Goal: Information Seeking & Learning: Learn about a topic

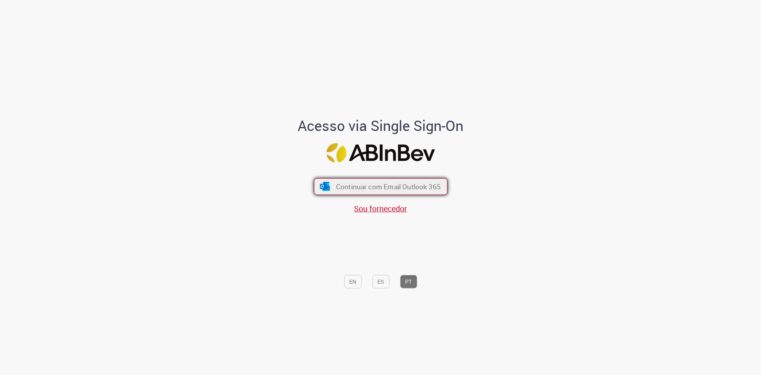
click at [407, 188] on span "Continuar com Email Outlook 365" at bounding box center [388, 186] width 105 height 9
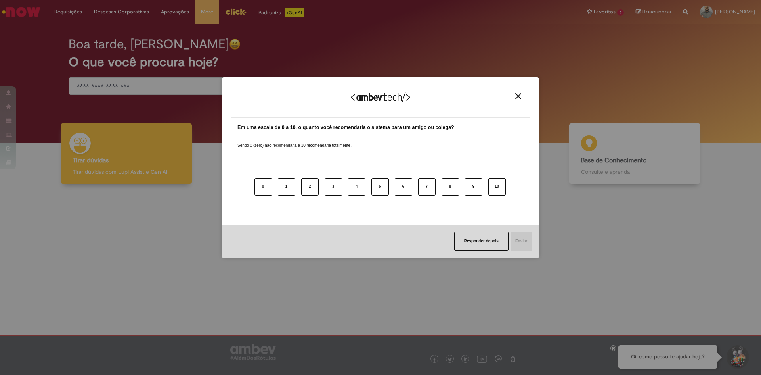
click at [155, 88] on div "Agradecemos seu feedback! Em uma escala de 0 a 10, o quanto você recomendaria o…" at bounding box center [380, 187] width 761 height 375
click at [523, 98] on button "Close" at bounding box center [518, 96] width 11 height 7
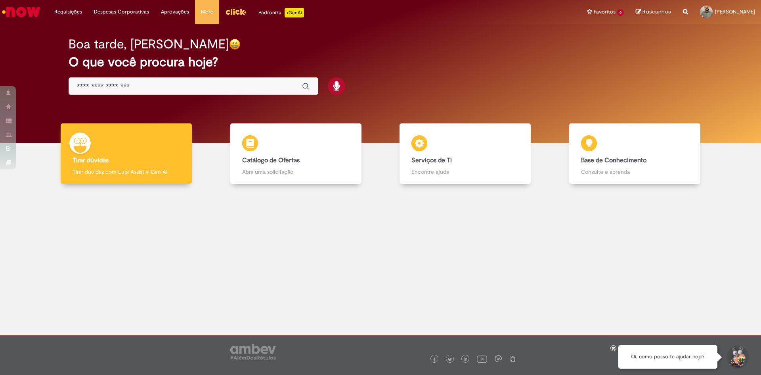
click at [97, 86] on input "Basta digitar aqui" at bounding box center [185, 86] width 217 height 9
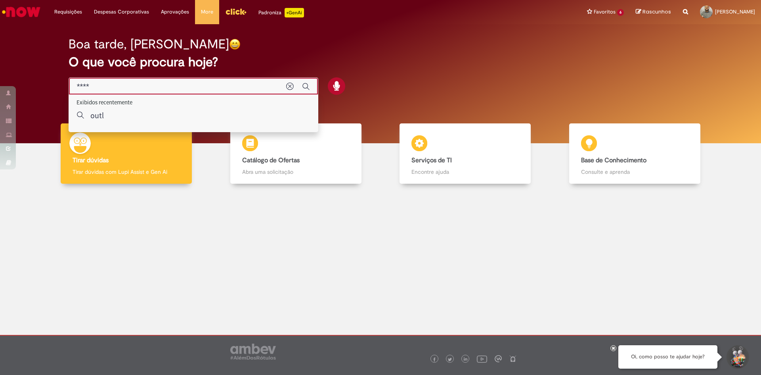
type input "*****"
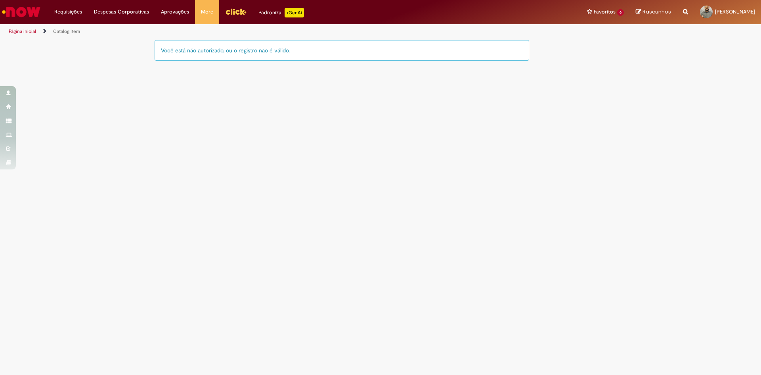
click at [65, 30] on link "Catalog Item" at bounding box center [66, 31] width 27 height 6
click at [30, 31] on link "Página inicial" at bounding box center [22, 31] width 27 height 6
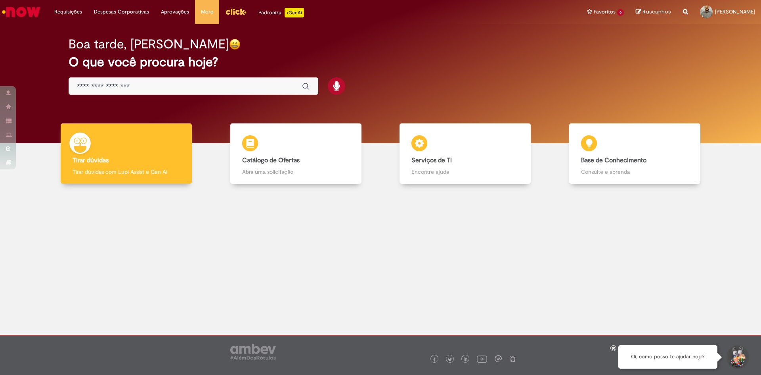
click at [122, 89] on input "Basta digitar aqui" at bounding box center [185, 86] width 217 height 9
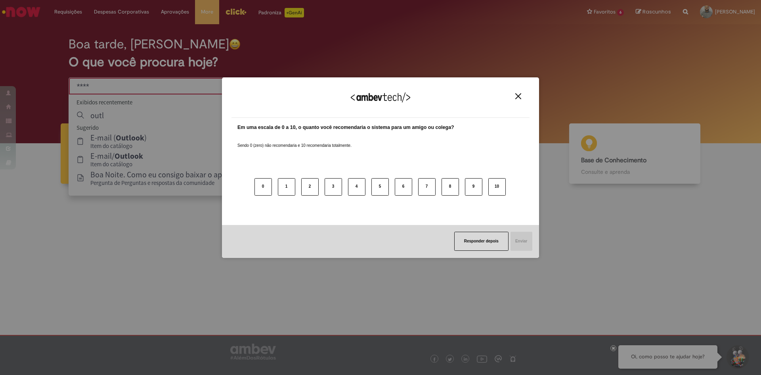
type input "****"
click at [516, 97] on img "Close" at bounding box center [518, 96] width 6 height 6
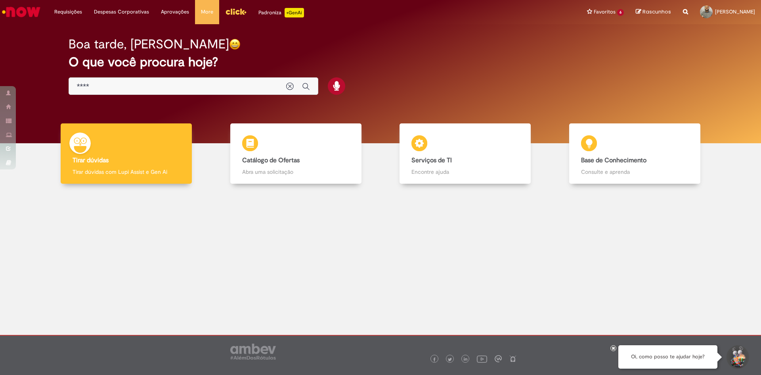
click at [107, 96] on div "Boa tarde, Pedro O que você procura hoje?" at bounding box center [381, 66] width 652 height 67
click at [106, 91] on div "****" at bounding box center [194, 86] width 250 height 18
click at [108, 88] on input "****" at bounding box center [177, 86] width 201 height 9
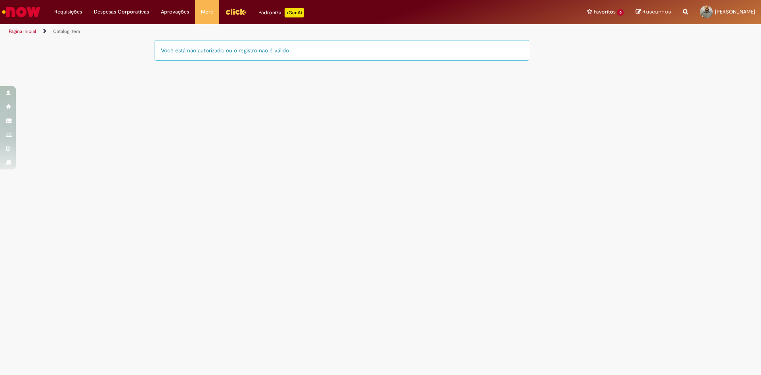
click at [74, 124] on main "Catalog Item LupiAssist +GenAI Digite a sua dúvida ou escolha uma opção a segui…" at bounding box center [380, 206] width 761 height 335
click at [31, 14] on img "Ir para a Homepage" at bounding box center [21, 12] width 41 height 16
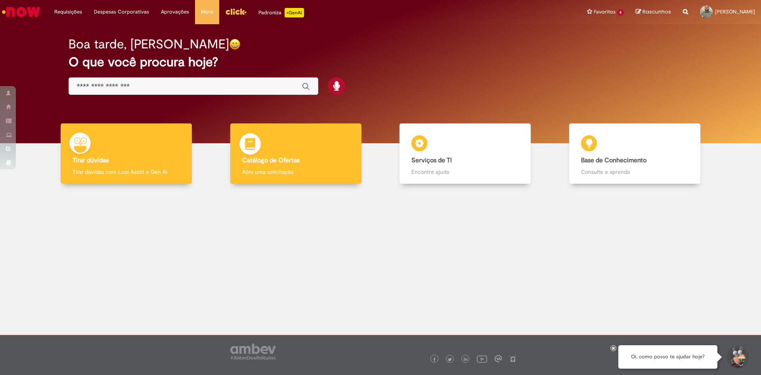
click at [258, 151] on img at bounding box center [250, 145] width 24 height 24
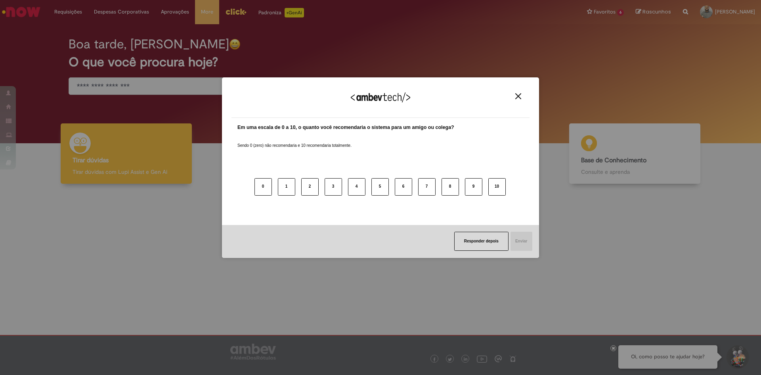
click at [520, 96] on img "Close" at bounding box center [518, 96] width 6 height 6
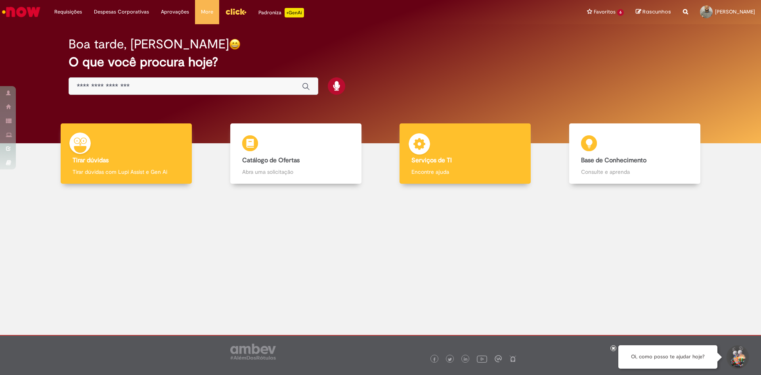
click at [436, 148] on div "Serviços de TI Serviços de TI Encontre ajuda" at bounding box center [465, 153] width 131 height 61
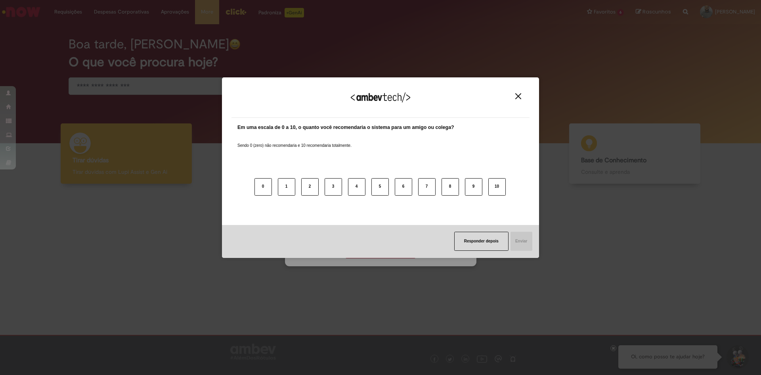
click at [386, 251] on div "Responder depois Enviar" at bounding box center [380, 241] width 317 height 33
click at [520, 97] on img "Close" at bounding box center [518, 96] width 6 height 6
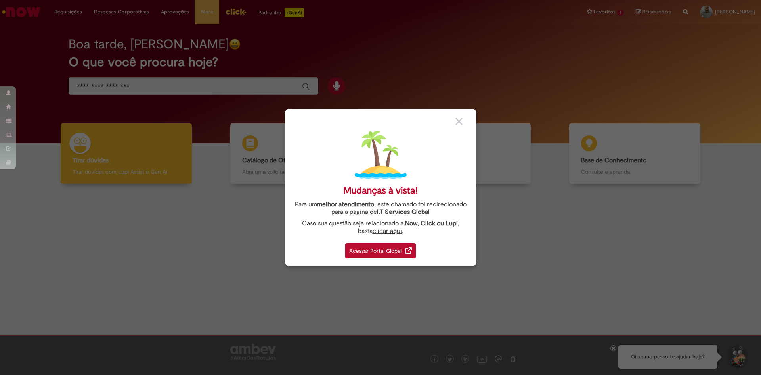
click at [376, 250] on div "Acessar Portal Global" at bounding box center [380, 250] width 71 height 15
